Goal: Task Accomplishment & Management: Use online tool/utility

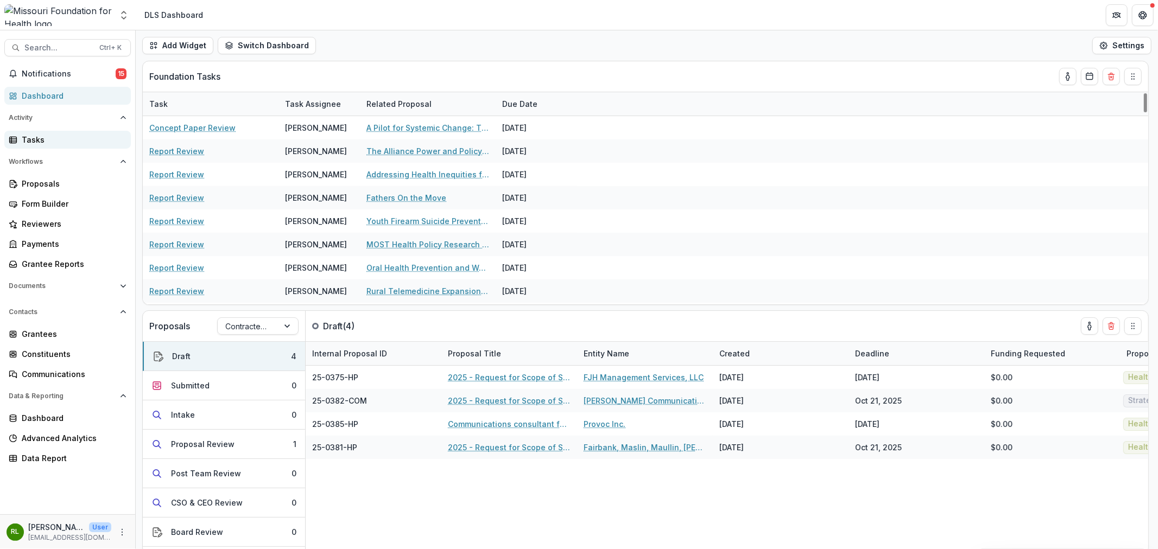
click at [52, 135] on div "Tasks" at bounding box center [72, 139] width 100 height 11
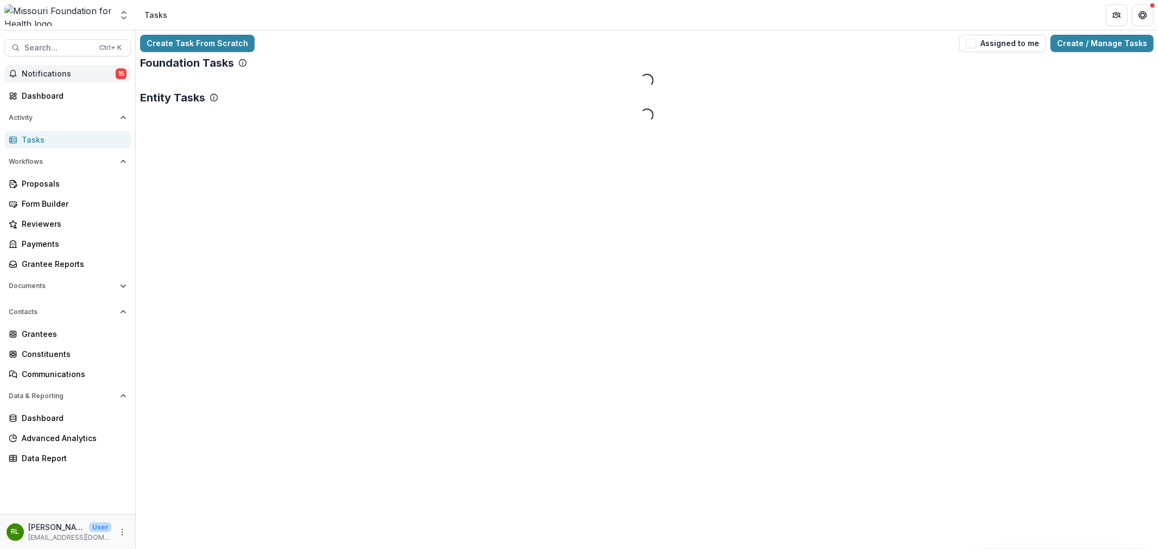
click at [90, 67] on button "Notifications 15" at bounding box center [67, 73] width 126 height 17
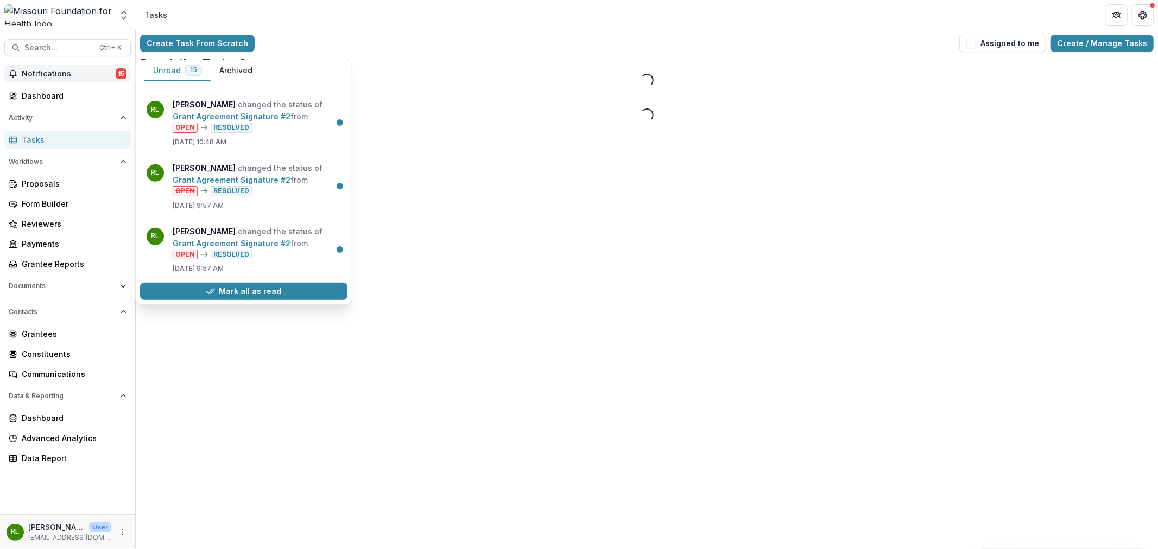
scroll to position [739, 0]
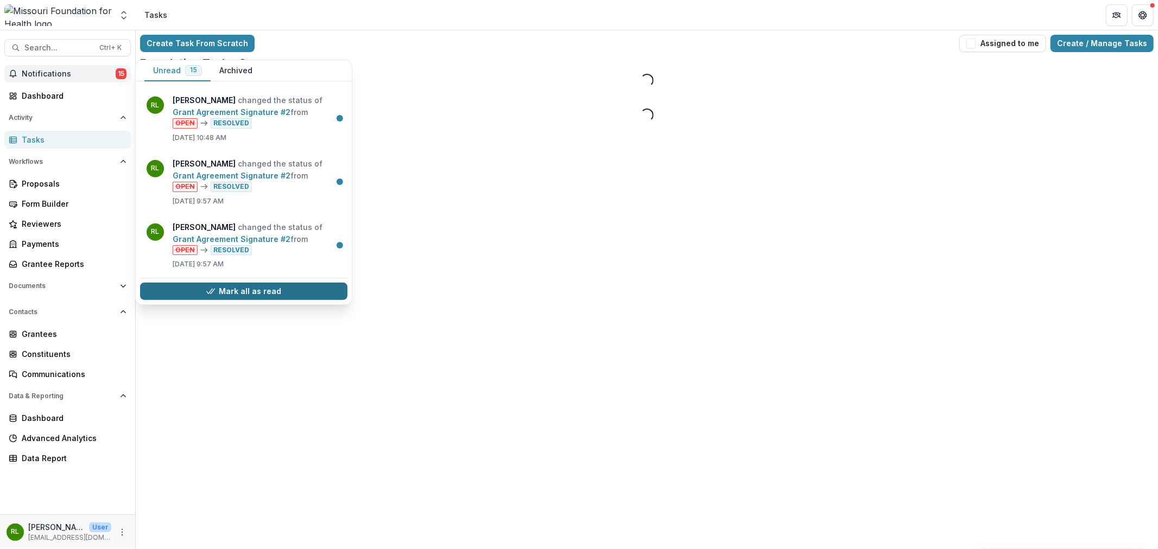
click at [283, 287] on button "Mark all as read" at bounding box center [243, 291] width 207 height 17
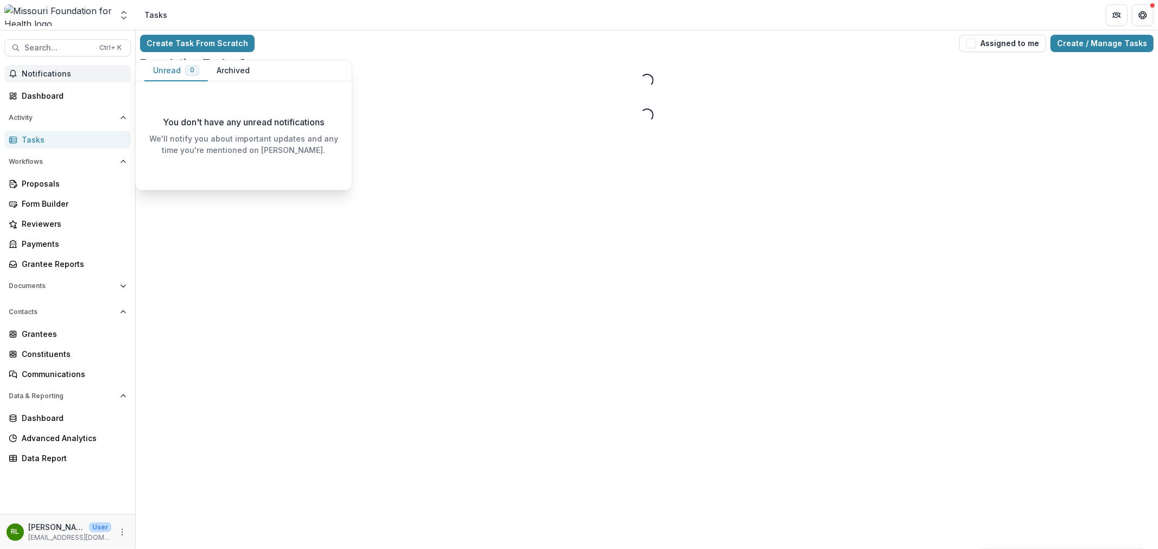
scroll to position [0, 0]
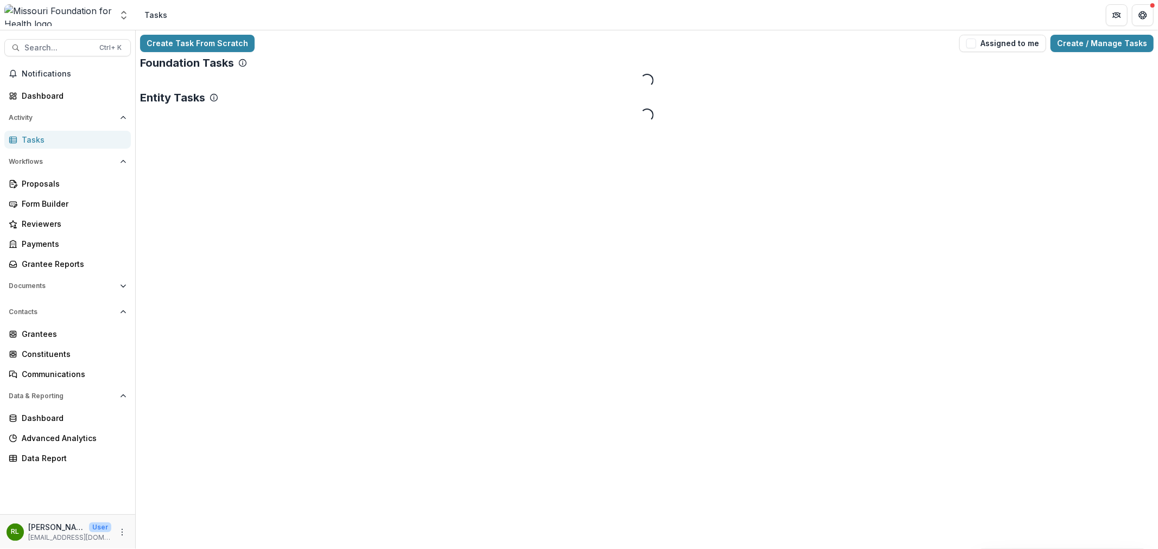
click at [464, 122] on div "Create Task From Scratch Assigned to me Create / Manage Tasks Foundation Tasks …" at bounding box center [647, 78] width 1022 height 96
click at [1006, 40] on button "Assigned to me" at bounding box center [1002, 43] width 87 height 17
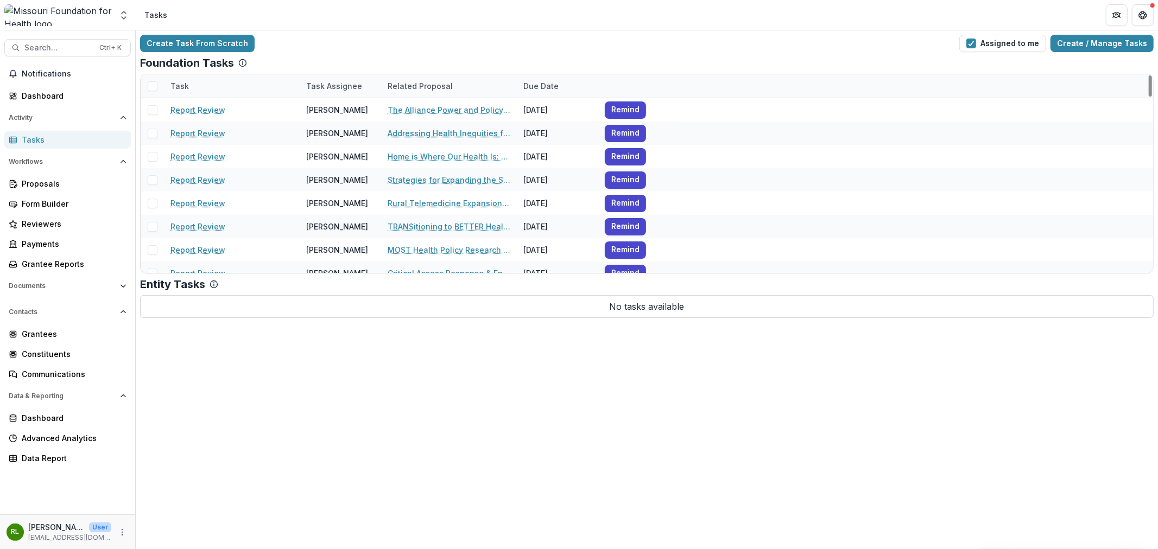
click at [540, 90] on div "Due Date" at bounding box center [541, 85] width 48 height 11
click at [573, 131] on span "Sort Ascending" at bounding box center [568, 133] width 58 height 9
click at [379, 35] on div "Create Task From Scratch Assigned to me Create / Manage Tasks" at bounding box center [647, 43] width 1014 height 17
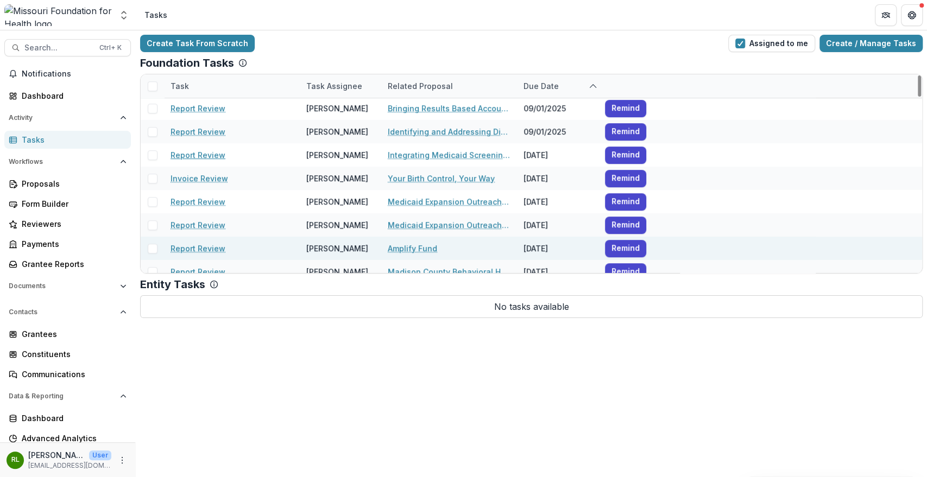
scroll to position [422, 0]
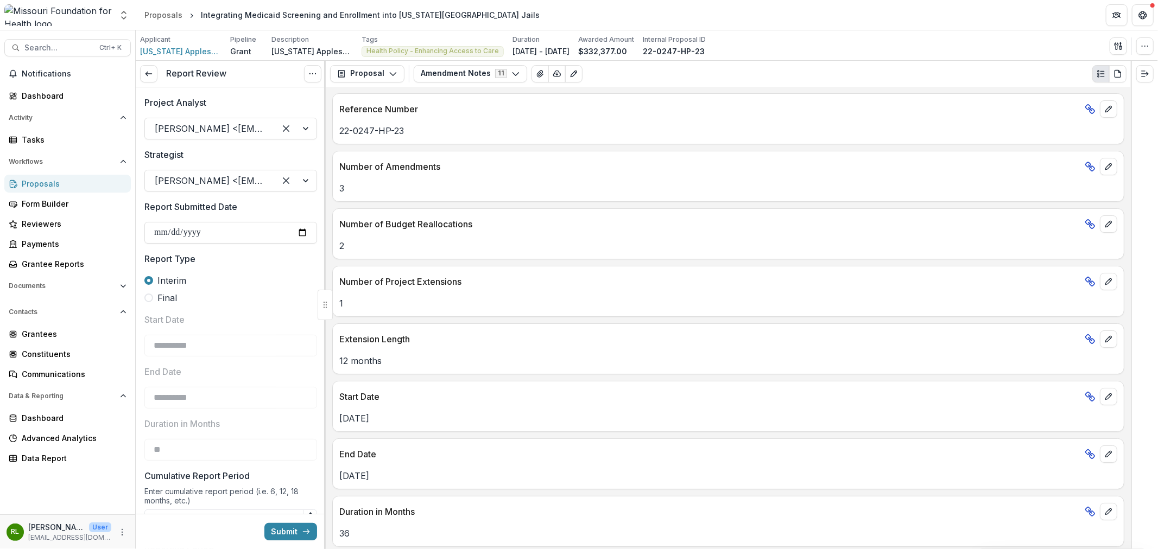
type input "********"
